Goal: Task Accomplishment & Management: Manage account settings

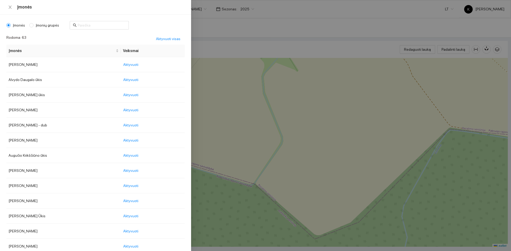
scroll to position [346, 0]
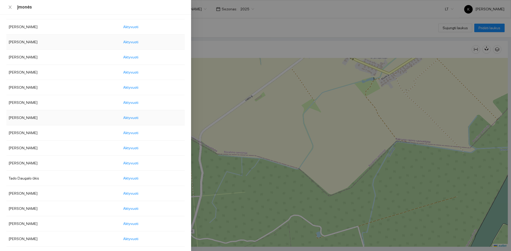
scroll to position [745, 0]
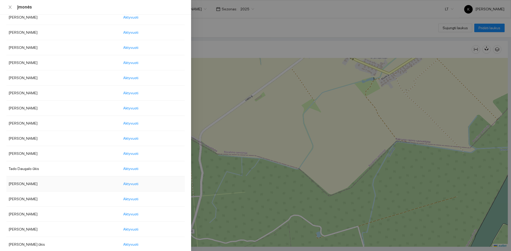
click at [27, 184] on td "[PERSON_NAME]" at bounding box center [63, 184] width 114 height 15
click at [138, 183] on span "Aktyvuoti" at bounding box center [130, 184] width 15 height 6
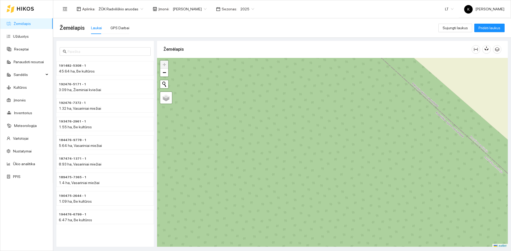
click at [164, 83] on button "Initiate a new search" at bounding box center [164, 84] width 8 height 8
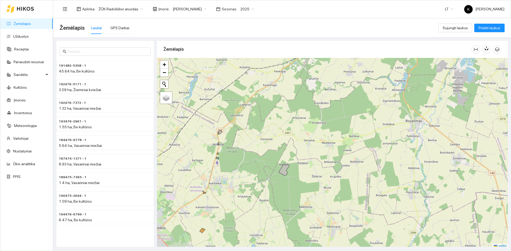
scroll to position [2, 0]
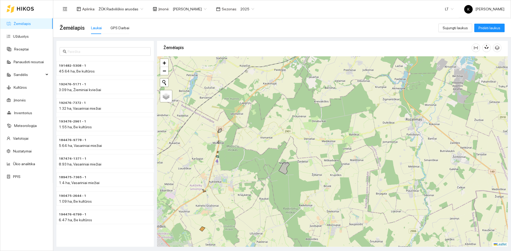
click at [220, 134] on div "+ − Nieko nerasta. Bandykite dar kartą. Žemėlapis Palydovas Leaflet" at bounding box center [332, 151] width 351 height 191
click at [221, 133] on div "+ − Nieko nerasta. Bandykite dar kartą. Žemėlapis Palydovas Leaflet" at bounding box center [332, 151] width 351 height 191
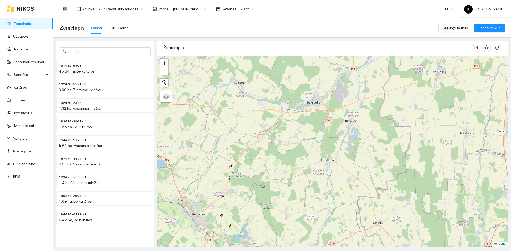
click at [223, 223] on div "+ − Nieko nerasta. Bandykite dar kartą. Žemėlapis Palydovas Leaflet" at bounding box center [332, 151] width 351 height 191
click at [222, 217] on div "+ − Nieko nerasta. Bandykite dar kartą. Žemėlapis Palydovas Leaflet" at bounding box center [332, 151] width 351 height 191
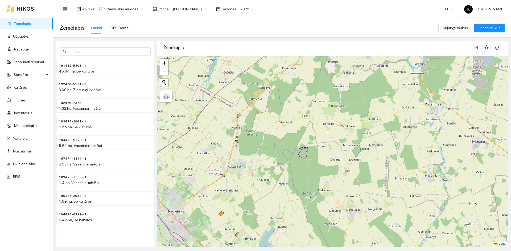
click at [222, 216] on div "+ − Nieko nerasta. Bandykite dar kartą. Žemėlapis Palydovas Leaflet" at bounding box center [332, 151] width 351 height 191
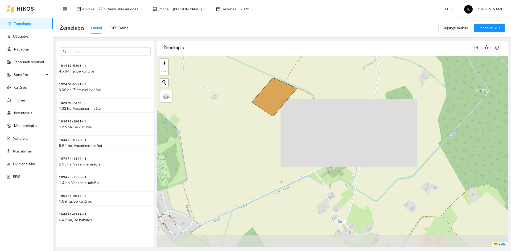
drag, startPoint x: 275, startPoint y: 231, endPoint x: 307, endPoint y: 124, distance: 111.4
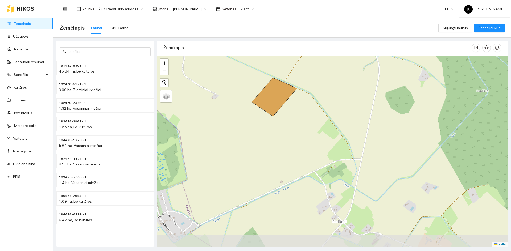
click at [307, 124] on div "+ − Nieko nerasta. Bandykite dar kartą. Žemėlapis Palydovas Leaflet" at bounding box center [332, 151] width 351 height 191
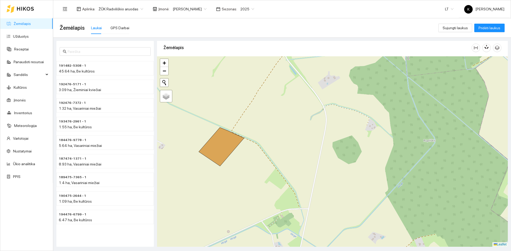
drag, startPoint x: 313, startPoint y: 149, endPoint x: 256, endPoint y: 201, distance: 76.3
click at [256, 201] on div "+ − Nieko nerasta. Bandykite dar kartą. Žemėlapis Palydovas Leaflet" at bounding box center [332, 151] width 351 height 191
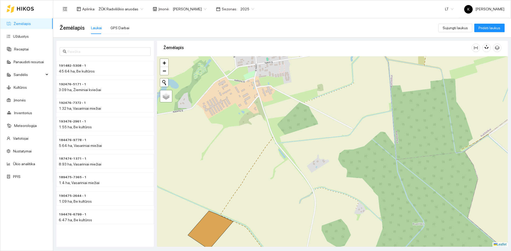
drag, startPoint x: 239, startPoint y: 93, endPoint x: 231, endPoint y: 175, distance: 82.2
click at [231, 175] on div "+ − Nieko nerasta. Bandykite dar kartą. Žemėlapis Palydovas Leaflet" at bounding box center [332, 151] width 351 height 191
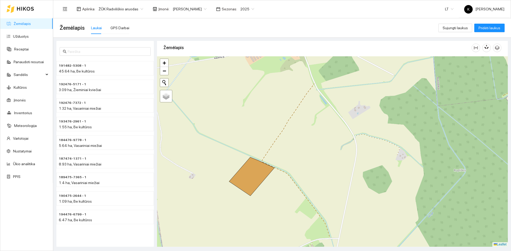
drag, startPoint x: 228, startPoint y: 171, endPoint x: 269, endPoint y: 117, distance: 67.7
click at [269, 117] on div "+ − Nieko nerasta. Bandykite dar kartą. Žemėlapis Palydovas Leaflet" at bounding box center [332, 151] width 351 height 191
